Goal: Navigation & Orientation: Find specific page/section

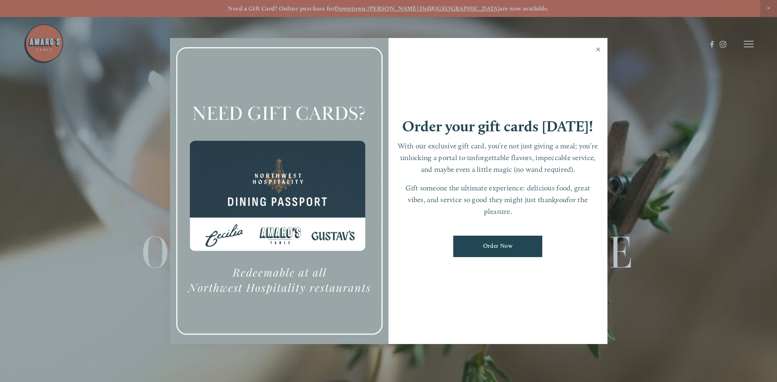
click at [600, 50] on link "Close" at bounding box center [598, 50] width 16 height 23
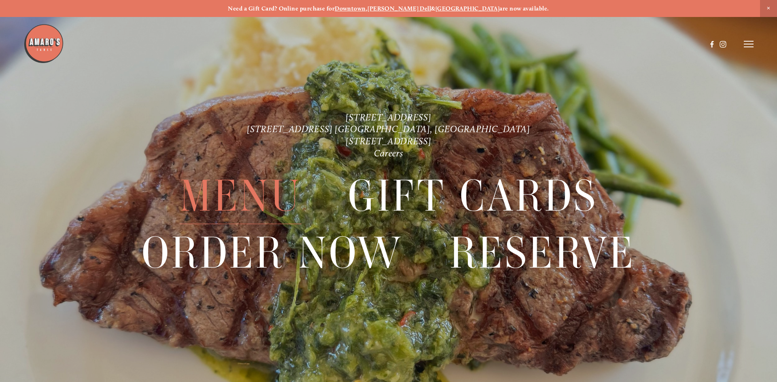
click at [207, 198] on span "Menu" at bounding box center [241, 196] width 122 height 56
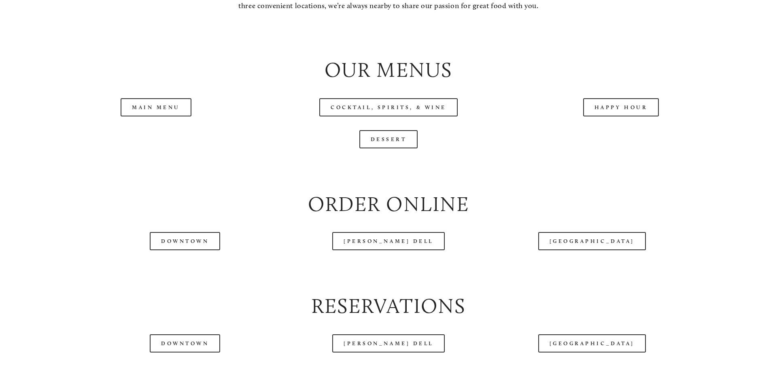
scroll to position [914, 0]
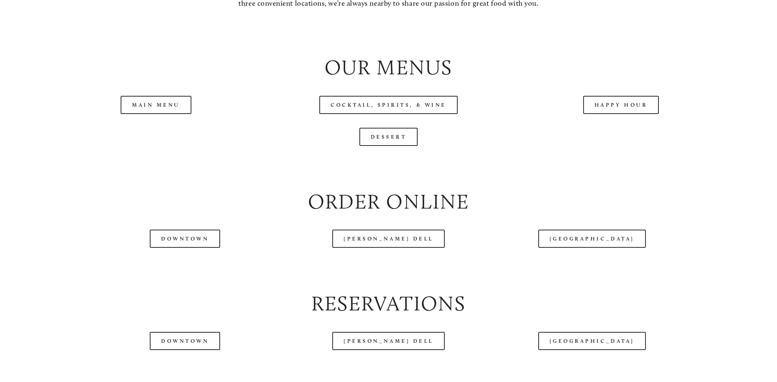
click at [144, 116] on div "Main Menu" at bounding box center [156, 105] width 233 height 32
click at [147, 114] on link "Main Menu" at bounding box center [156, 105] width 71 height 18
